Goal: Task Accomplishment & Management: Manage account settings

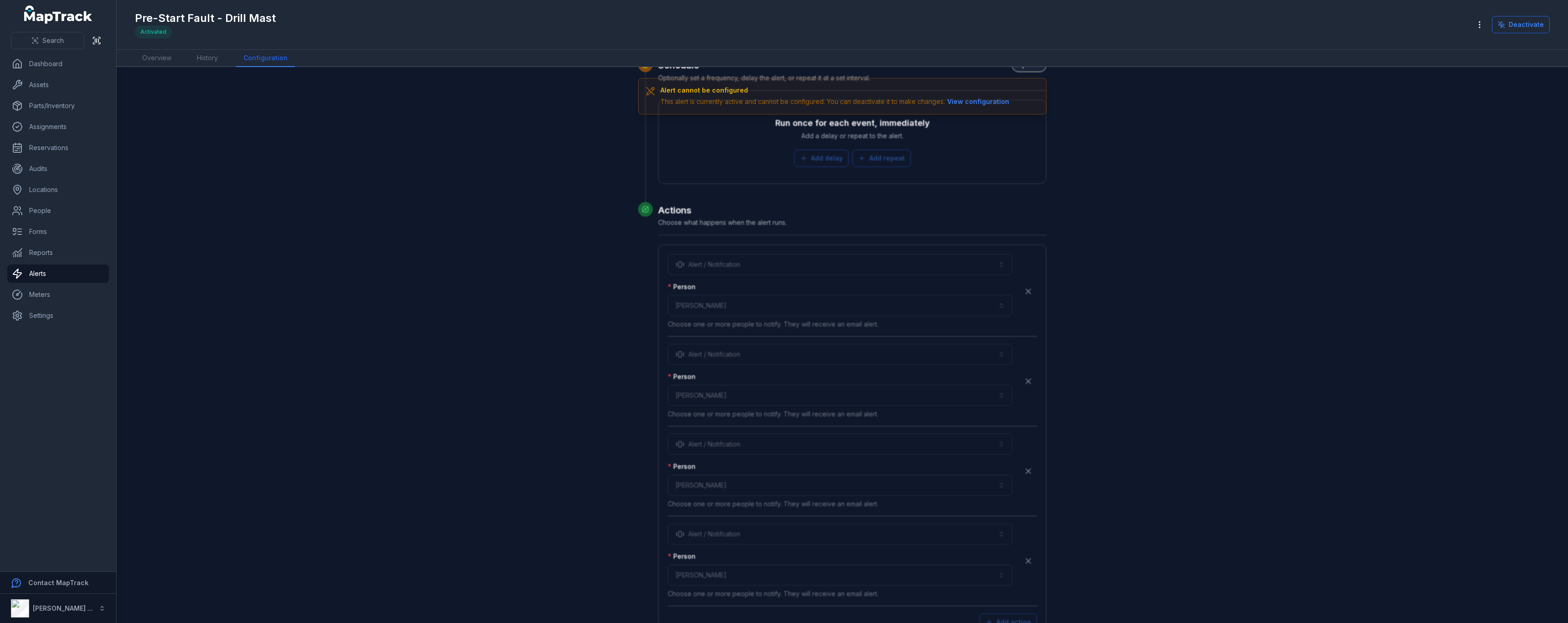
scroll to position [2176, 0]
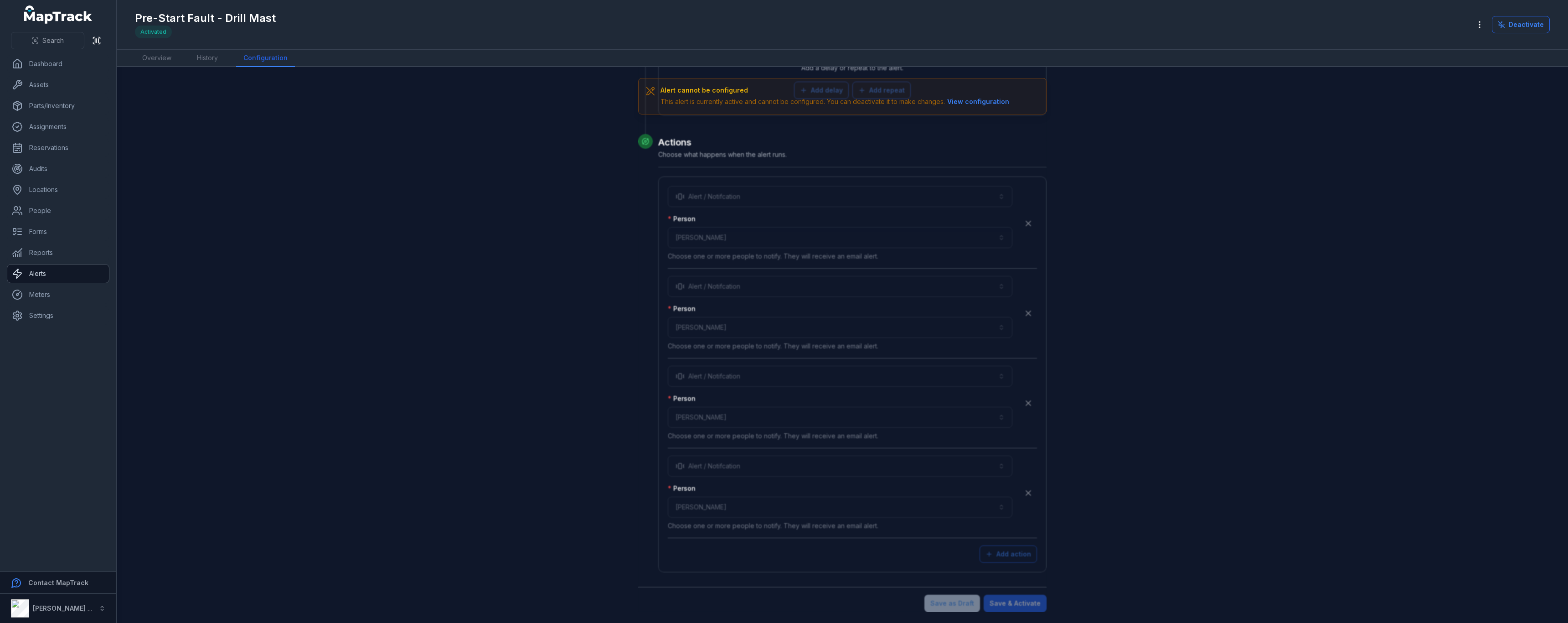
click at [77, 272] on link "Alerts" at bounding box center [58, 273] width 102 height 18
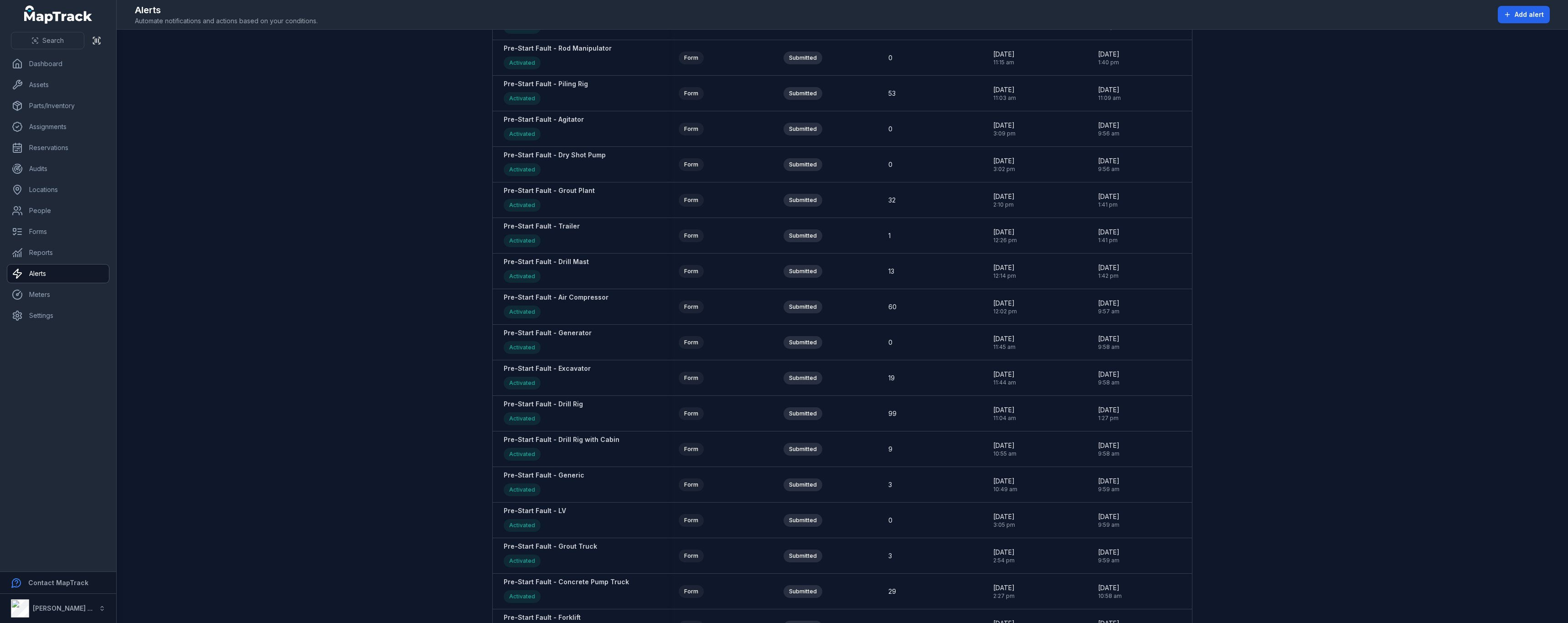
scroll to position [1049, 0]
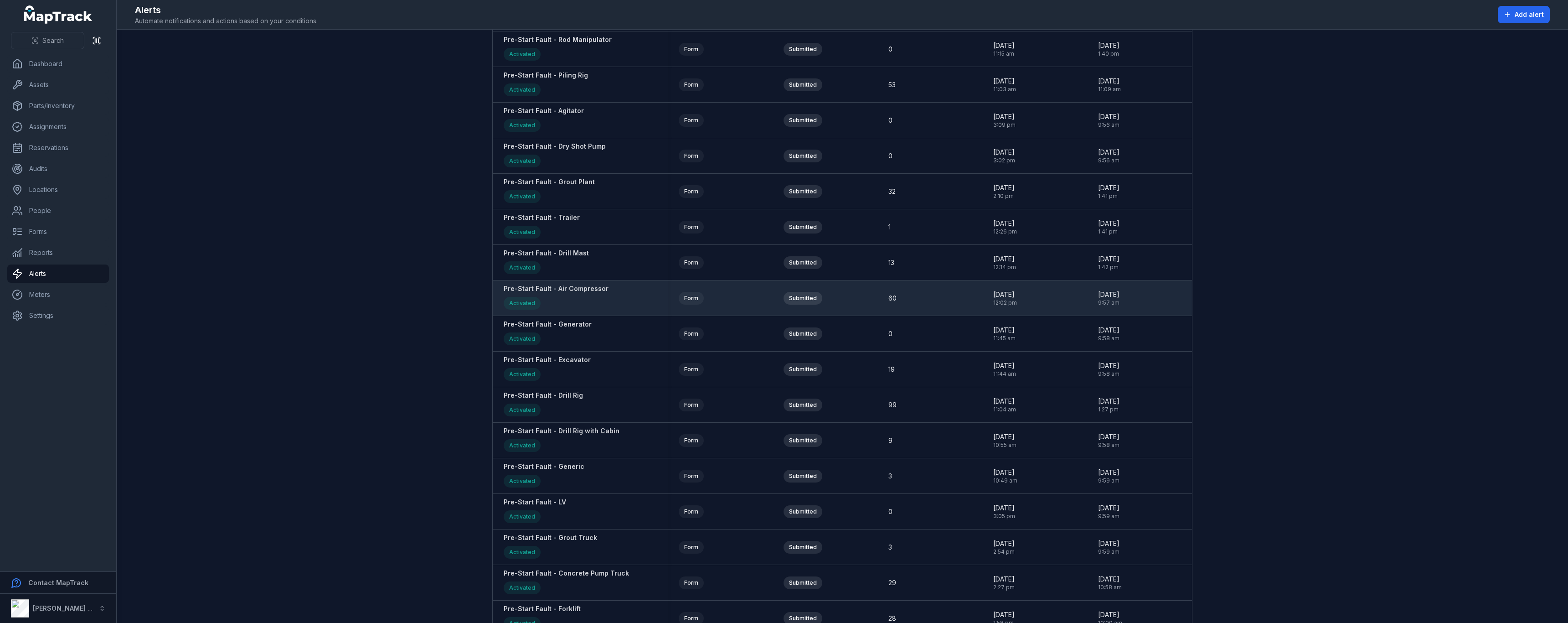
click at [576, 290] on strong "Pre-Start Fault - Air Compressor" at bounding box center [556, 289] width 105 height 9
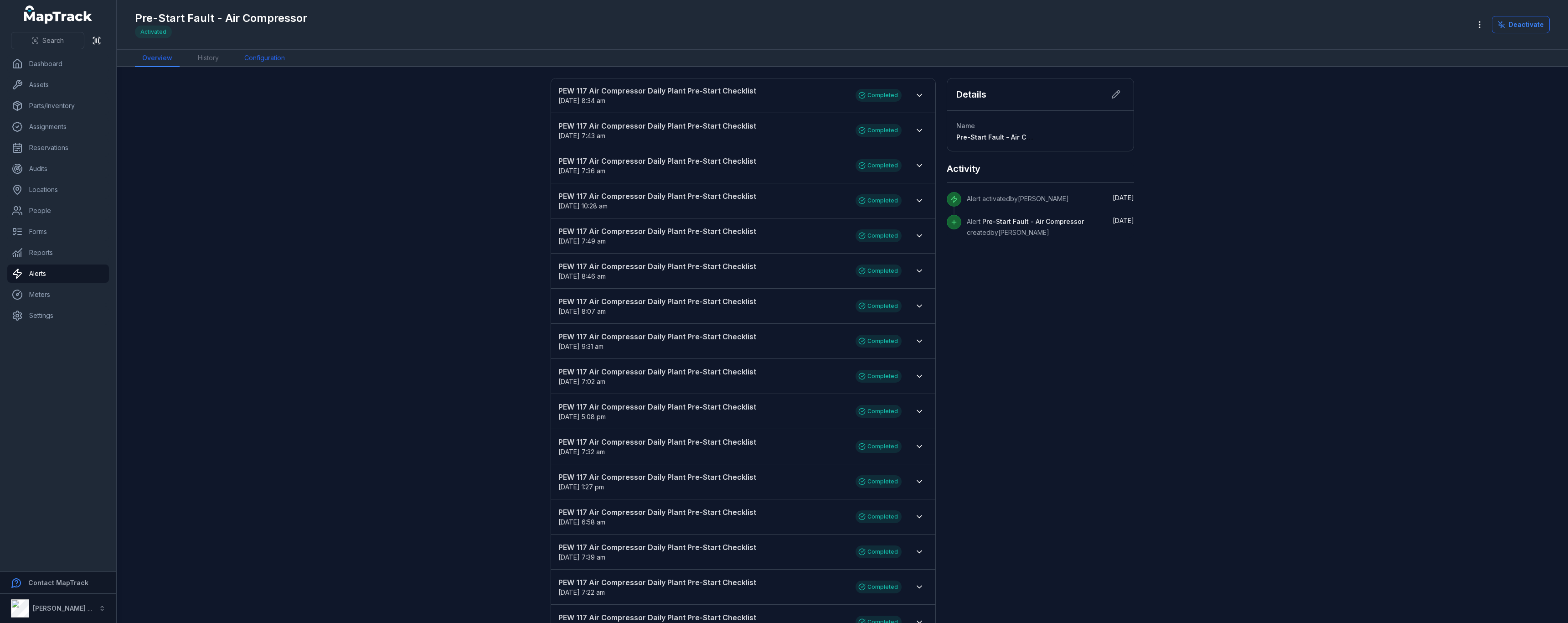
click at [257, 65] on link "Configuration" at bounding box center [264, 58] width 55 height 17
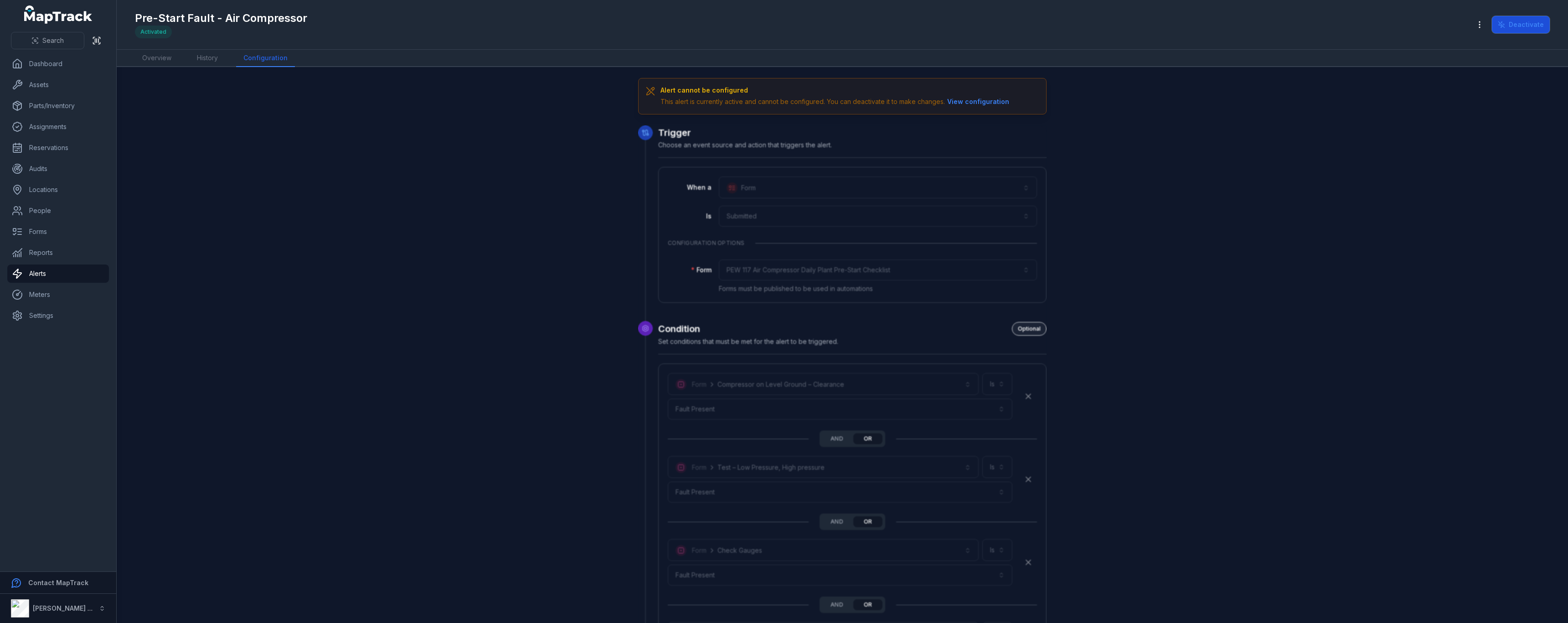
click at [1507, 29] on button "Deactivate" at bounding box center [1521, 24] width 58 height 17
